Goal: Task Accomplishment & Management: Use online tool/utility

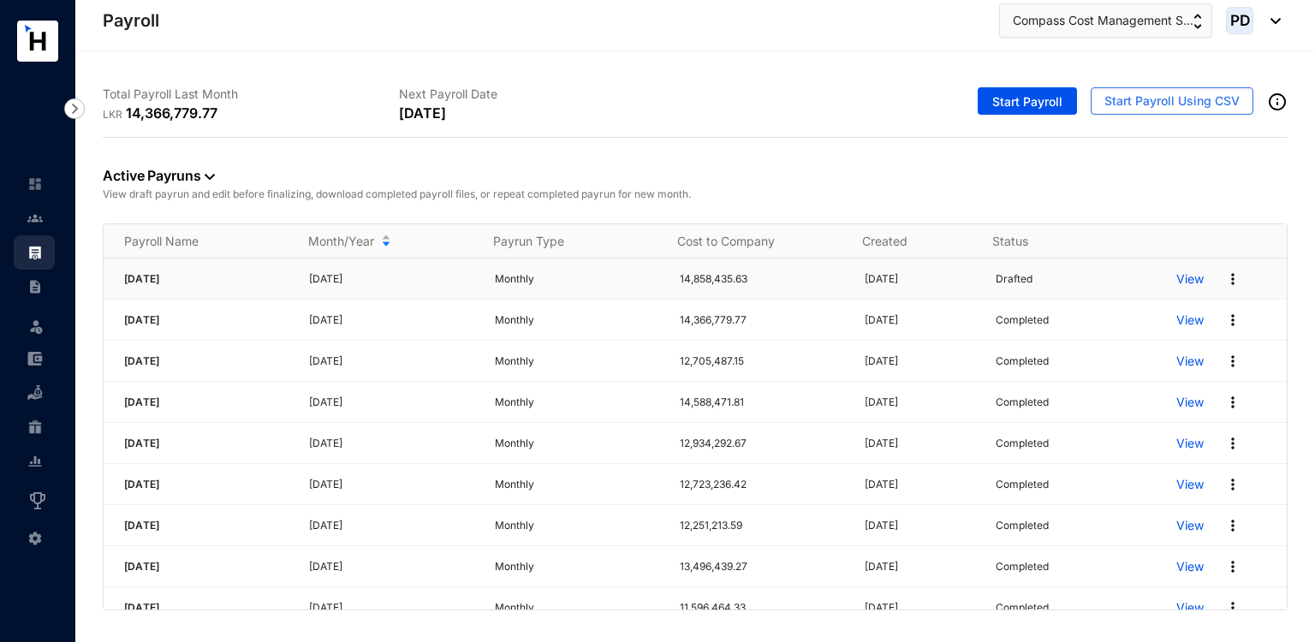
click at [1184, 279] on p "View" at bounding box center [1189, 278] width 27 height 17
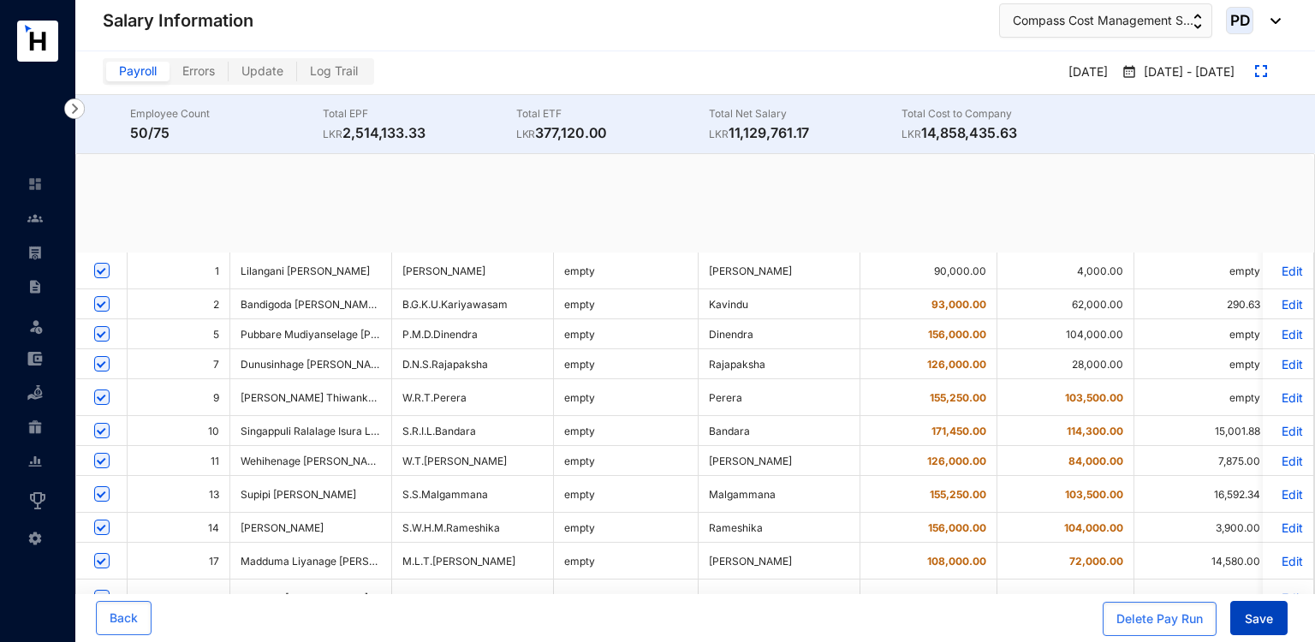
checkbox input "true"
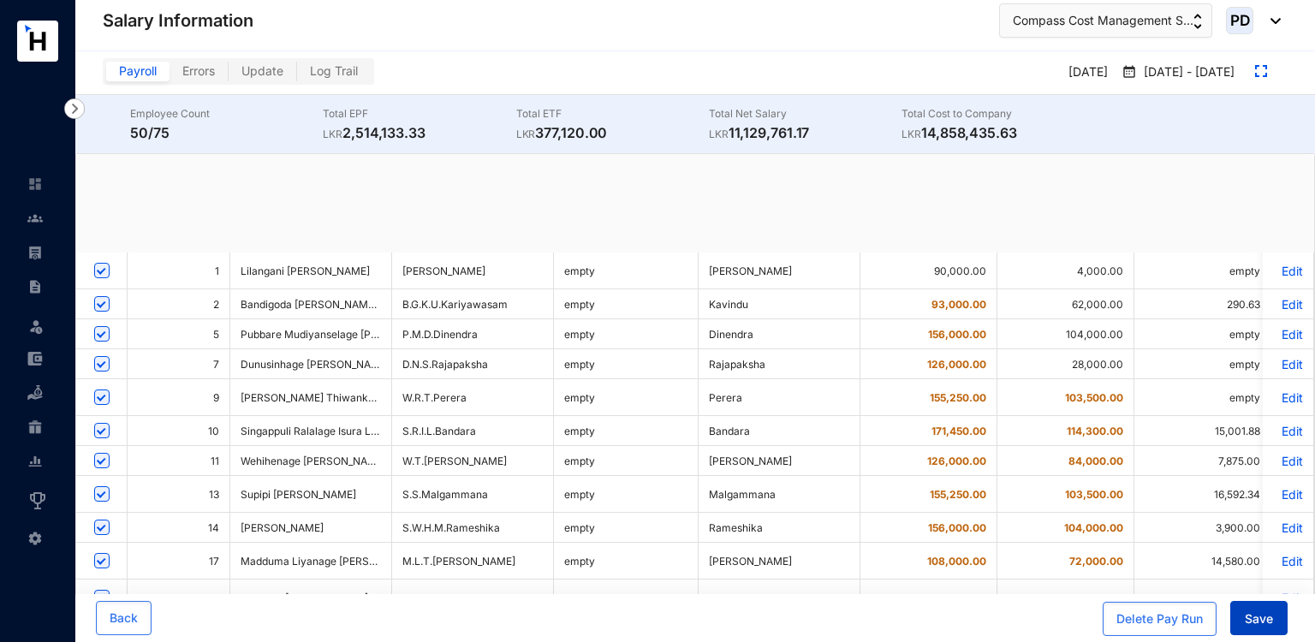
checkbox input "true"
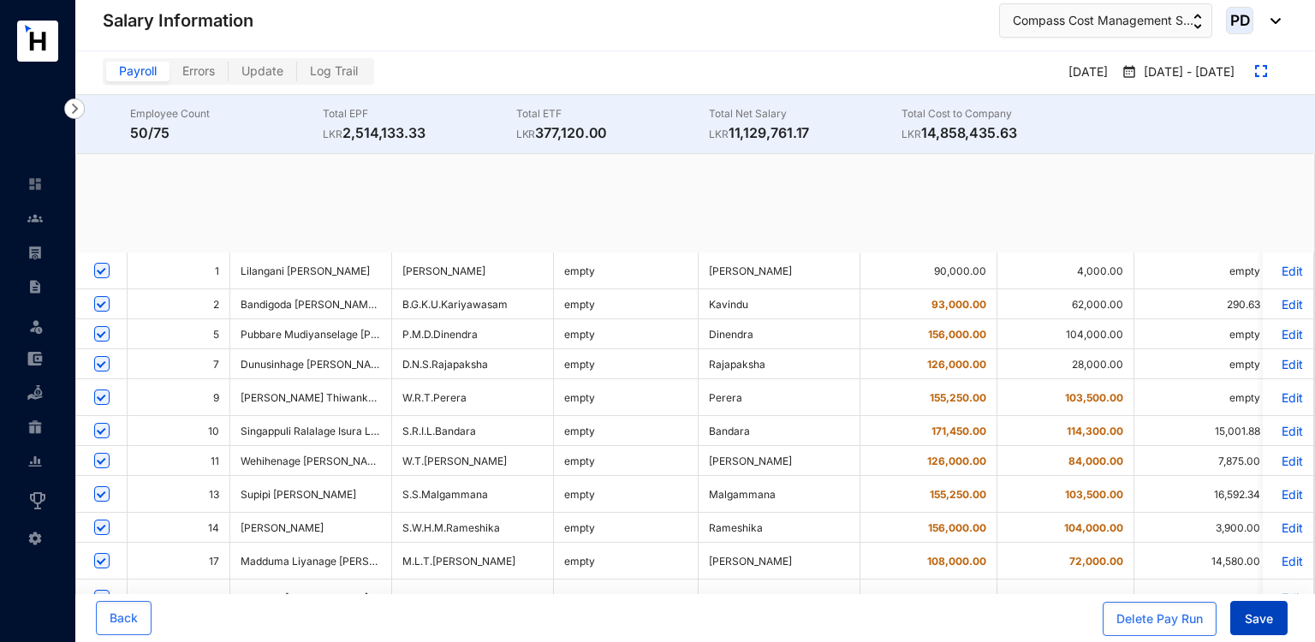
checkbox input "true"
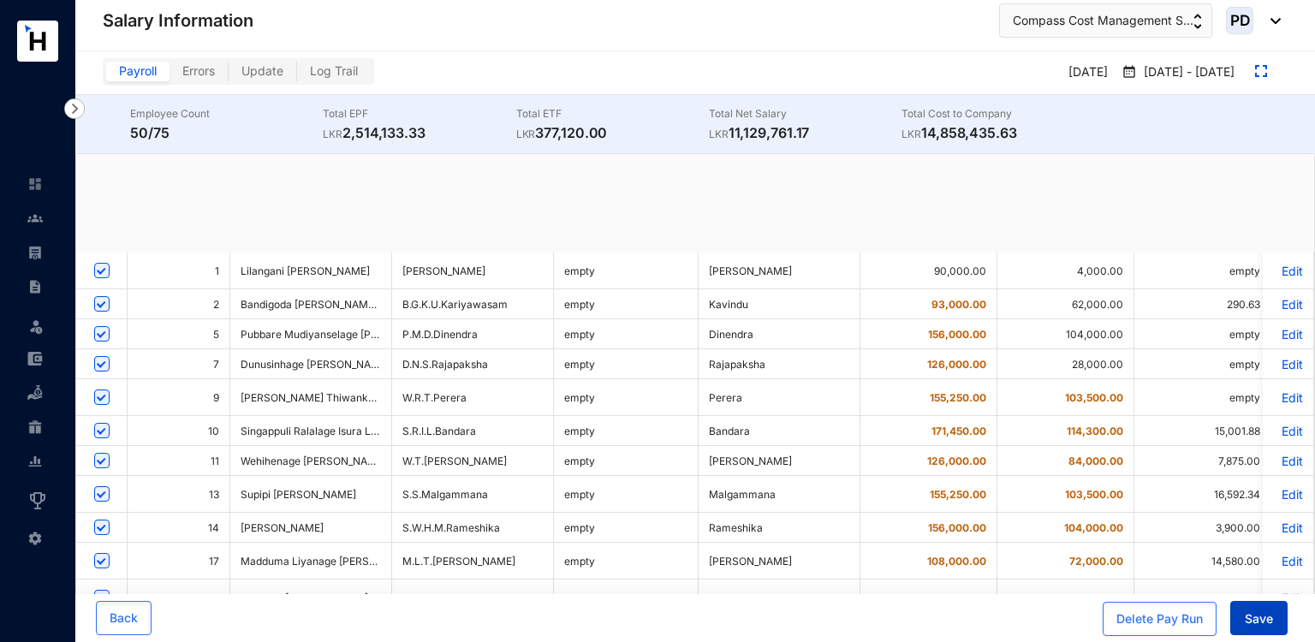
checkbox input "true"
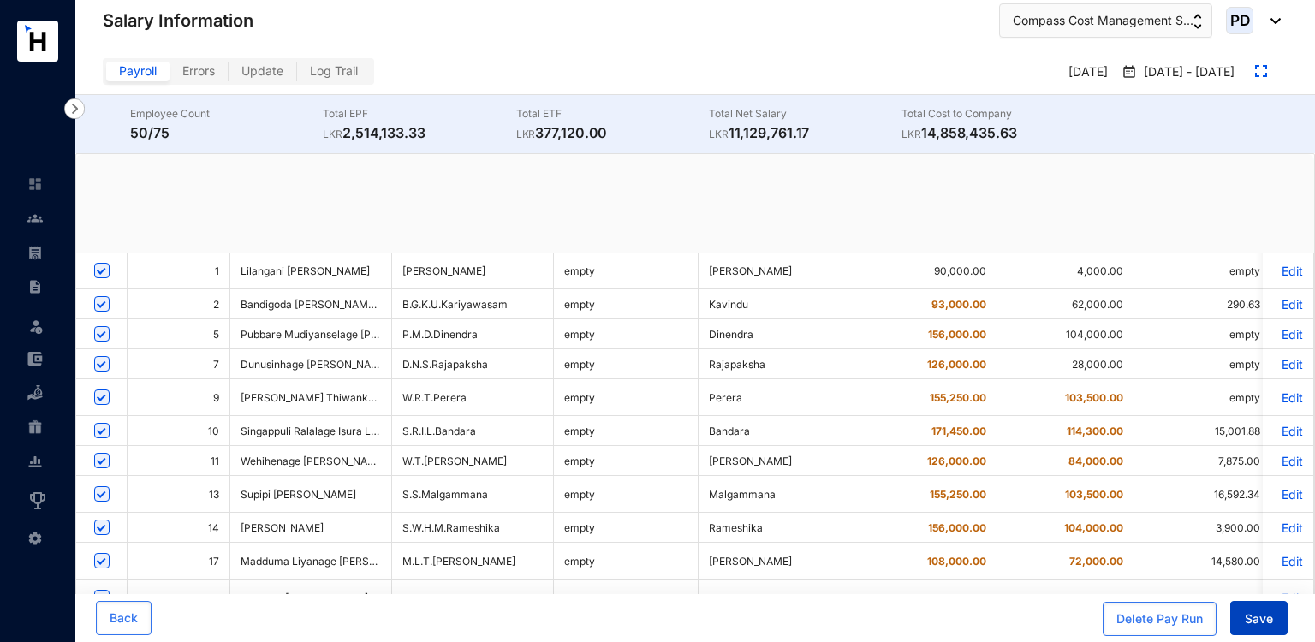
checkbox input "true"
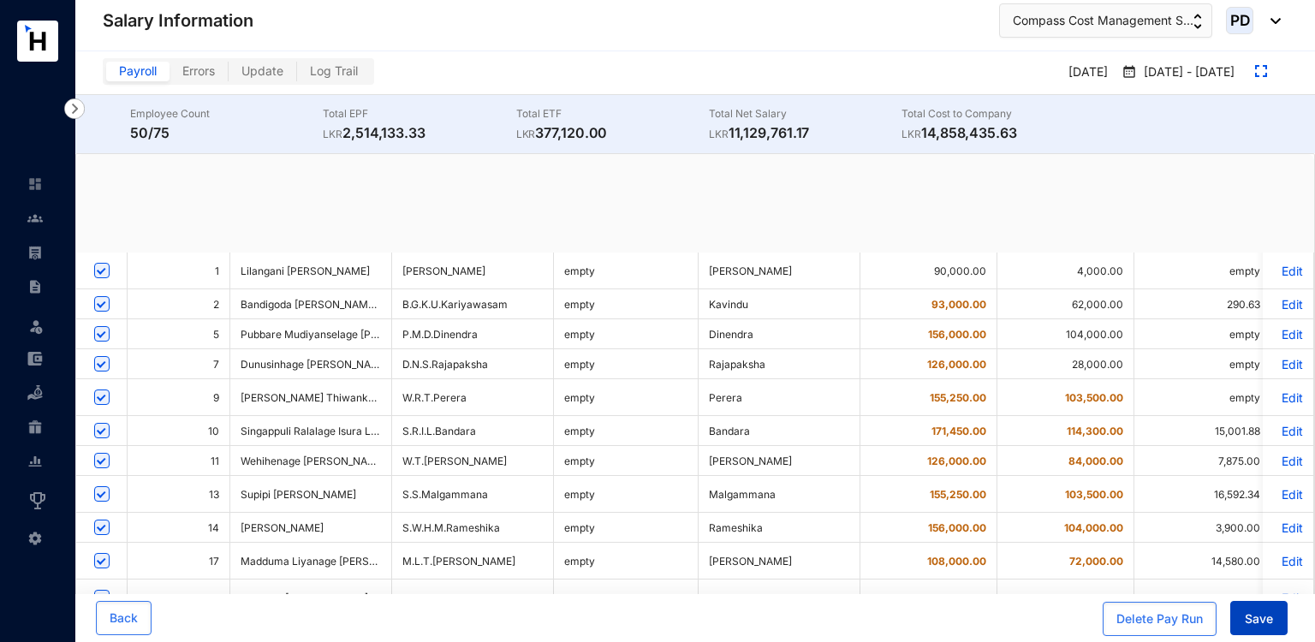
checkbox input "true"
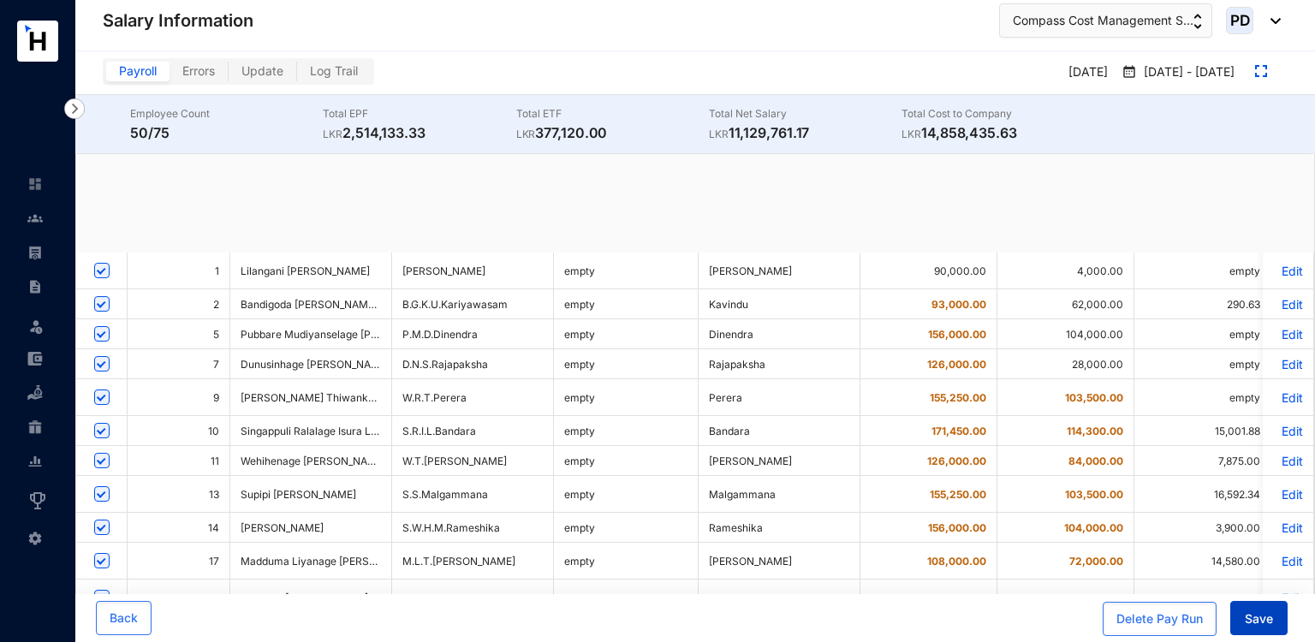
checkbox input "true"
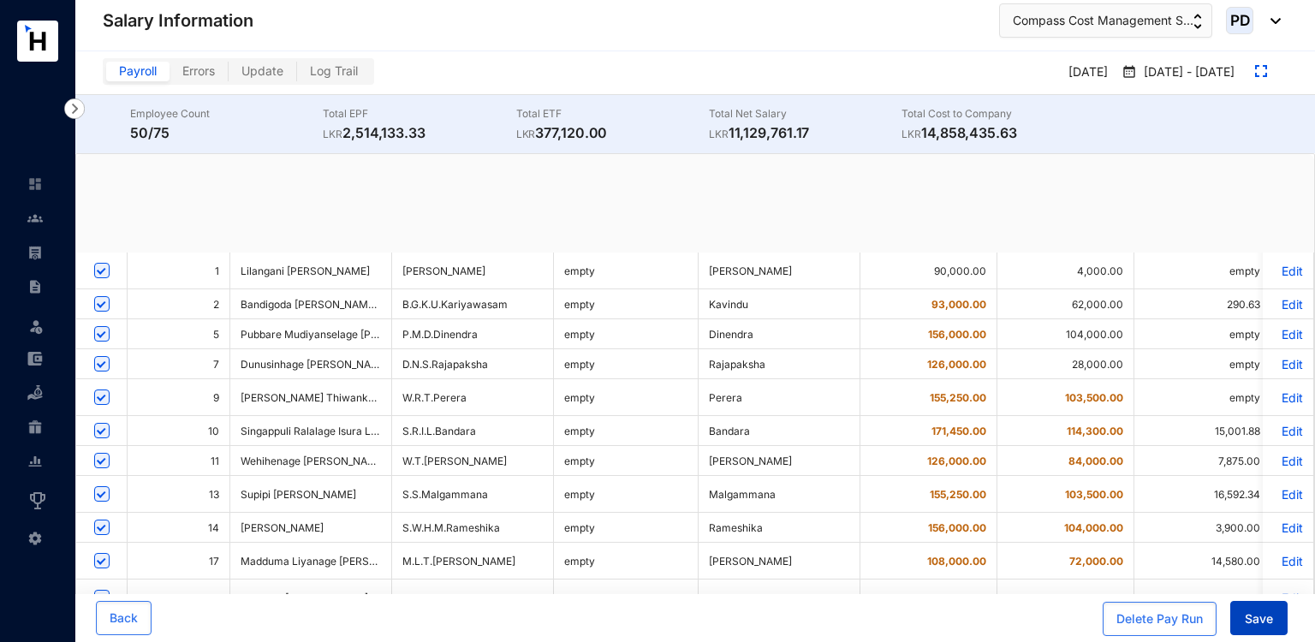
checkbox input "true"
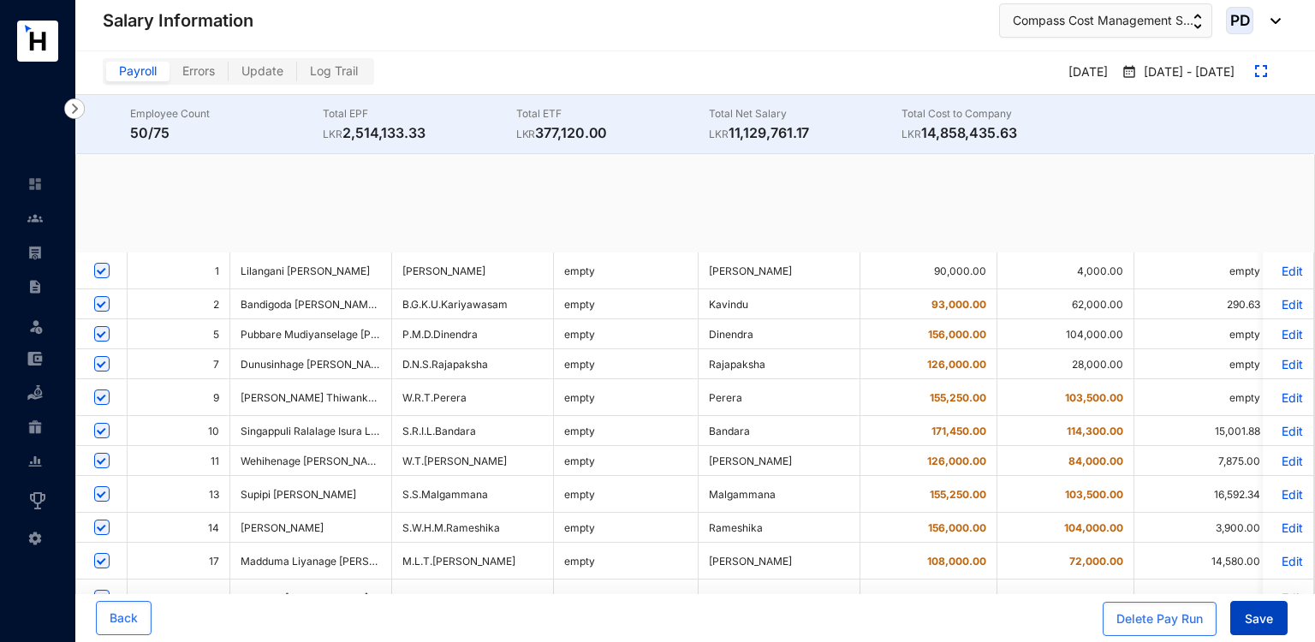
checkbox input "true"
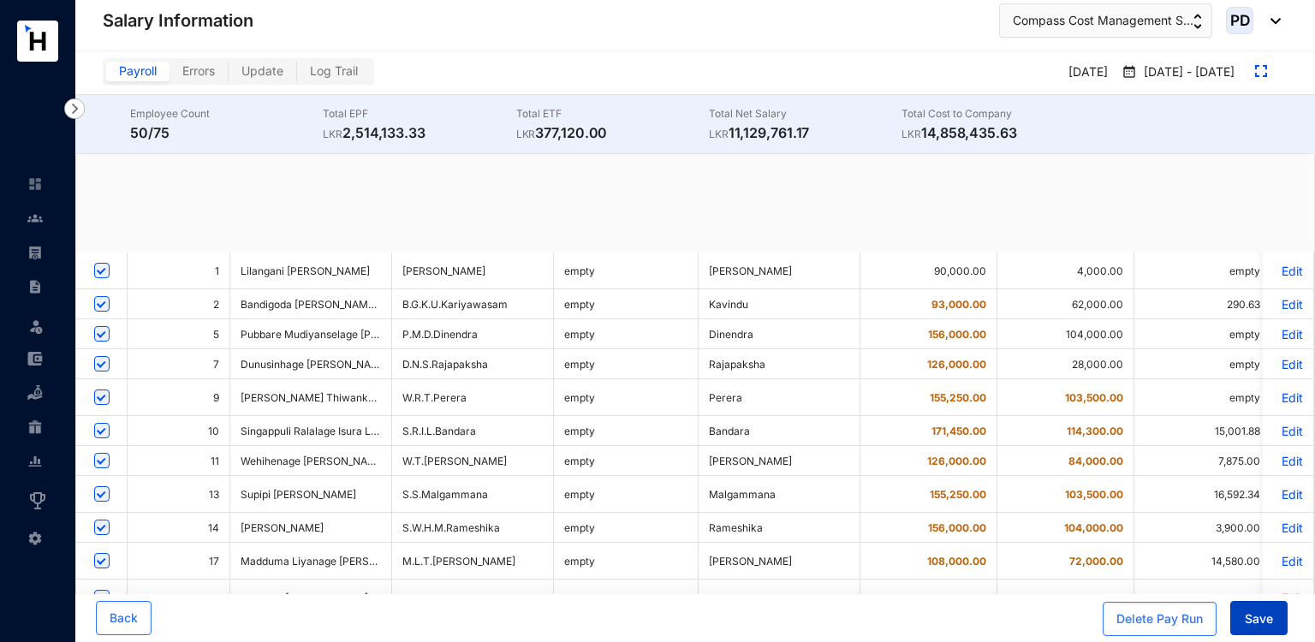
checkbox input "true"
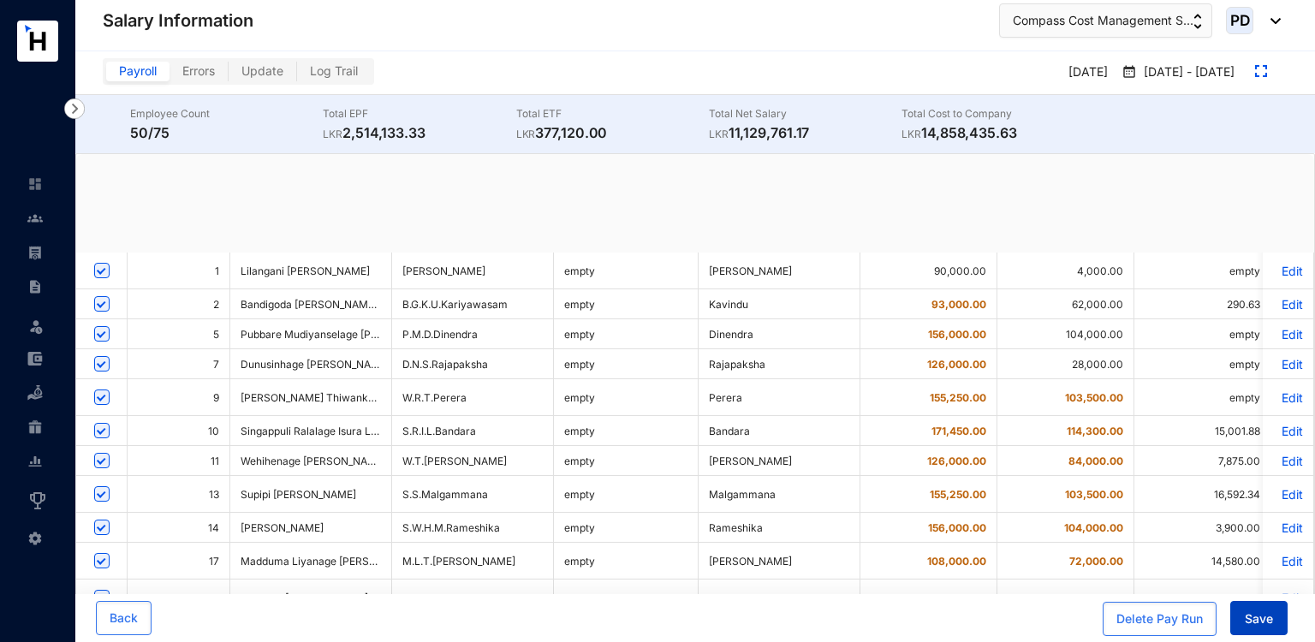
checkbox input "true"
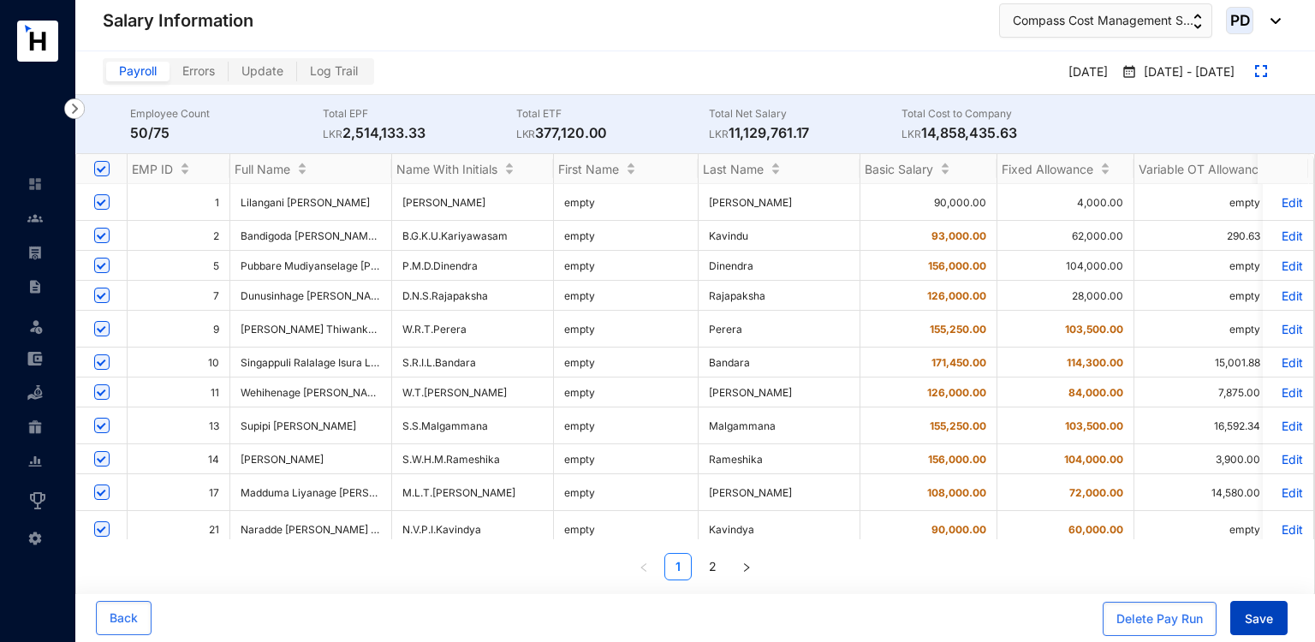
click at [1247, 614] on span "Save" at bounding box center [1258, 618] width 28 height 17
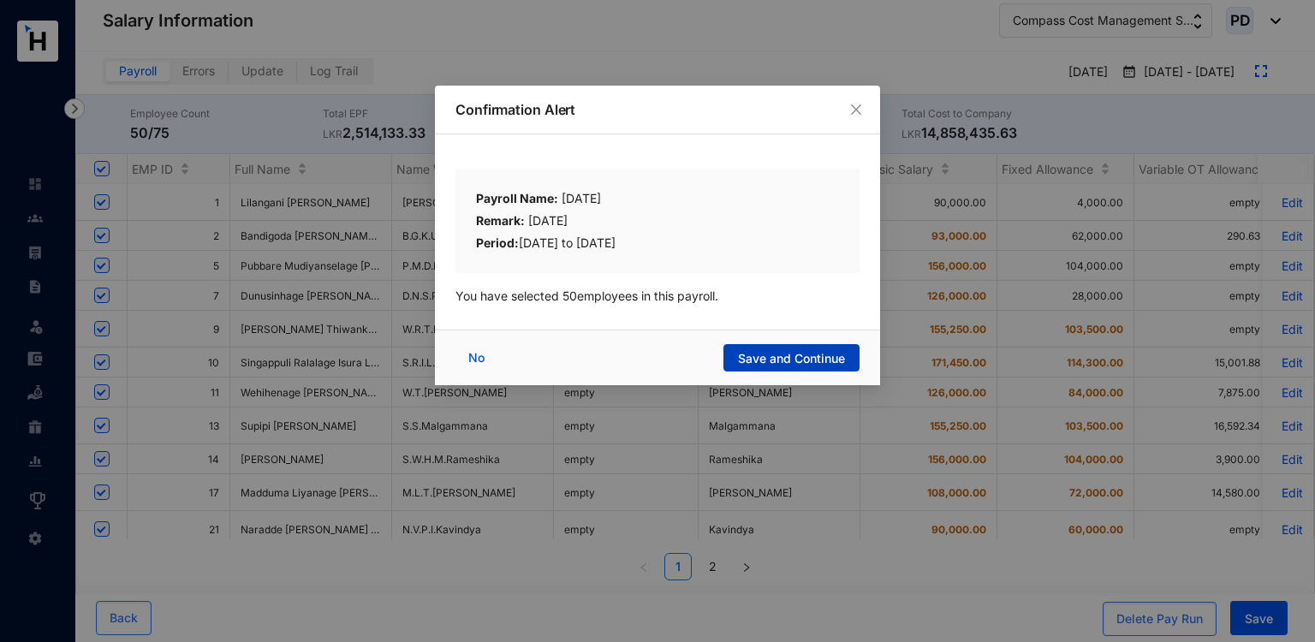
click at [799, 344] on button "Save and Continue" at bounding box center [791, 357] width 136 height 27
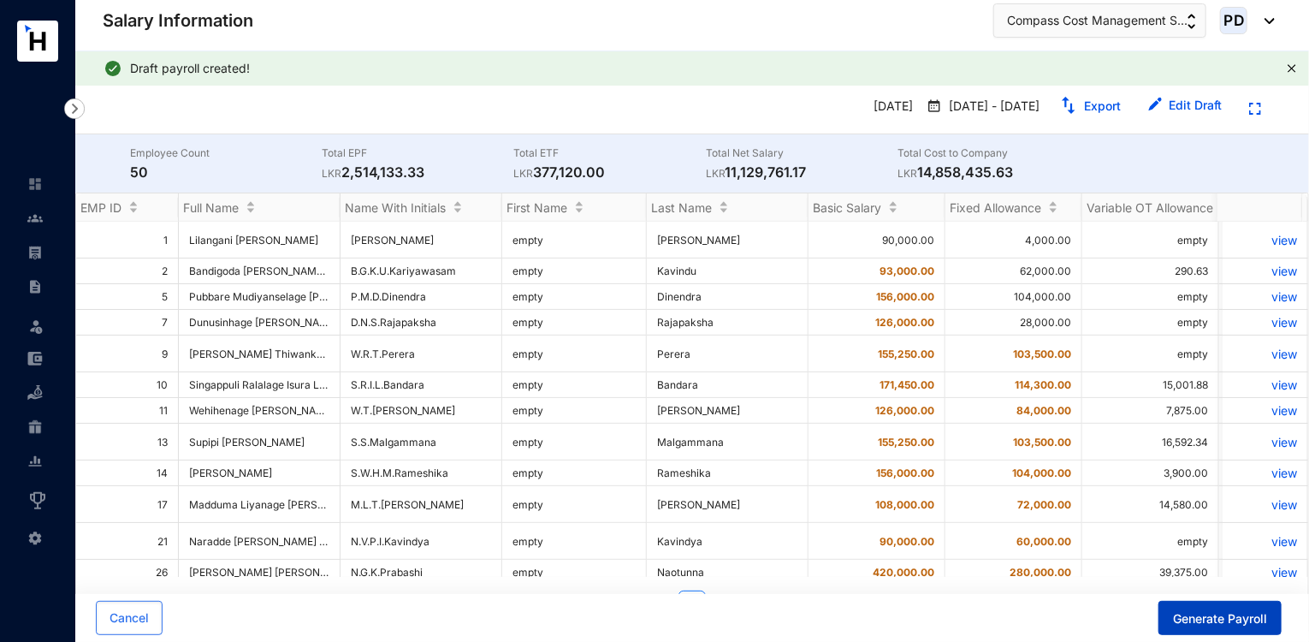
click at [1185, 619] on span "Generate Payroll" at bounding box center [1220, 618] width 94 height 17
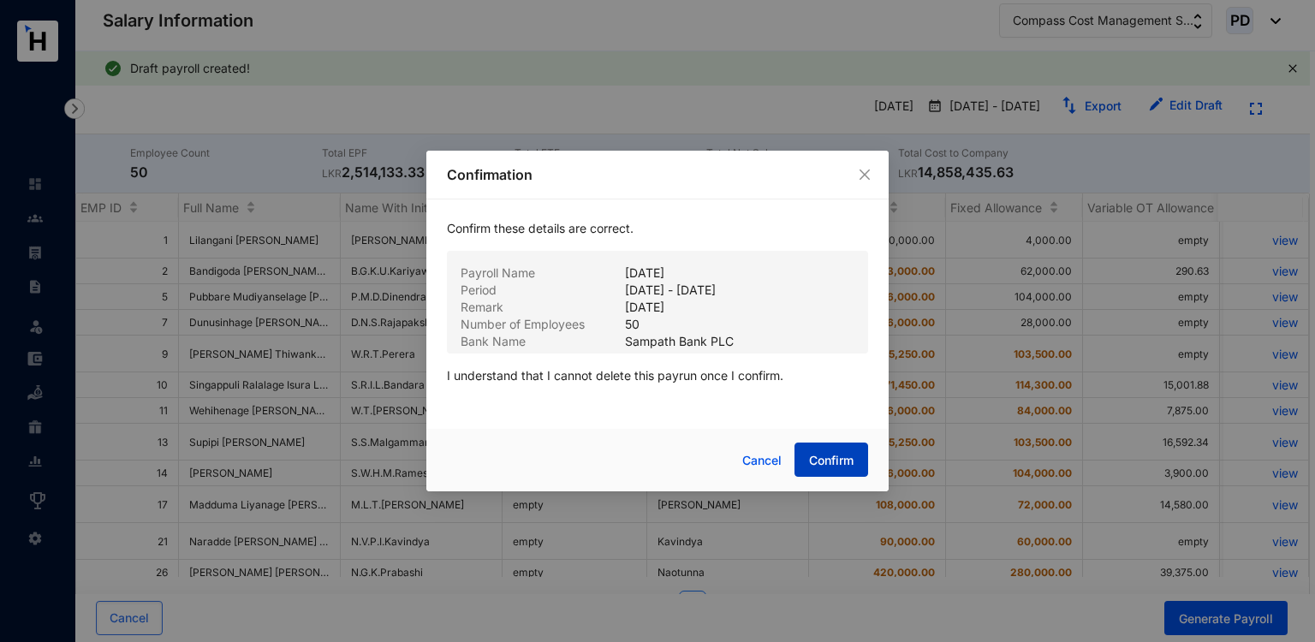
click at [820, 467] on span "Confirm" at bounding box center [831, 460] width 45 height 17
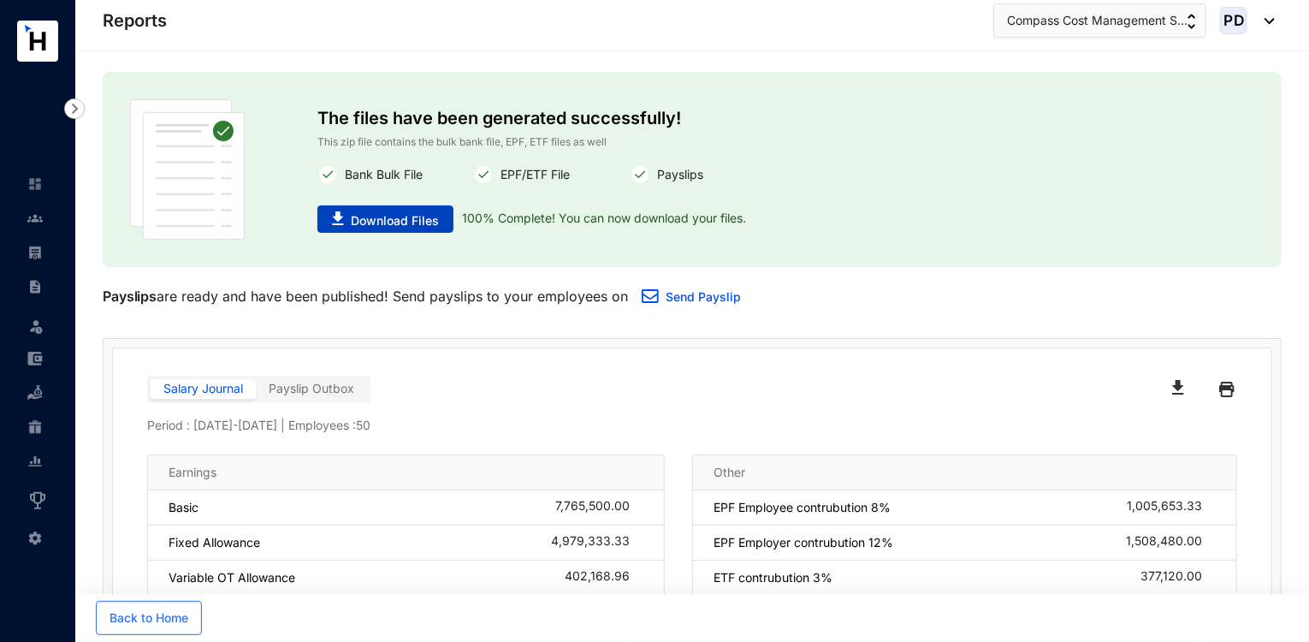
click at [407, 211] on button "Download Files" at bounding box center [386, 218] width 136 height 27
